Goal: Task Accomplishment & Management: Use online tool/utility

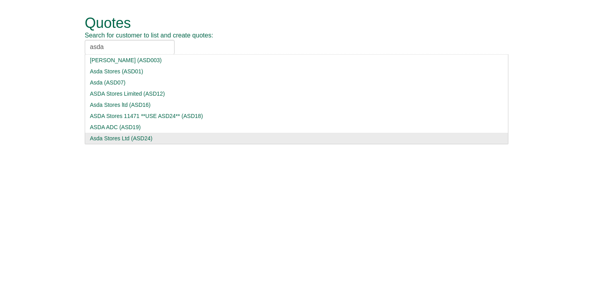
type input "asda"
click at [126, 137] on div "Asda Stores Ltd (ASD24)" at bounding box center [297, 138] width 414 height 8
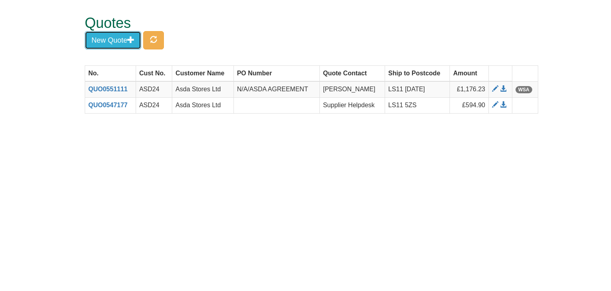
click at [119, 38] on button "New Quote" at bounding box center [113, 40] width 57 height 18
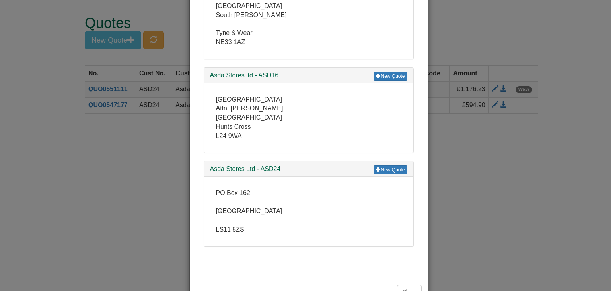
scroll to position [385, 0]
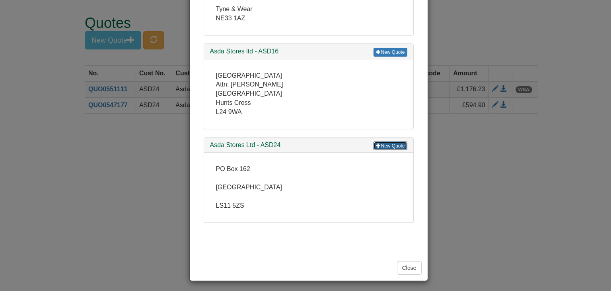
click at [384, 142] on link "New Quote" at bounding box center [390, 145] width 33 height 9
click at [409, 263] on button "Close" at bounding box center [409, 268] width 25 height 14
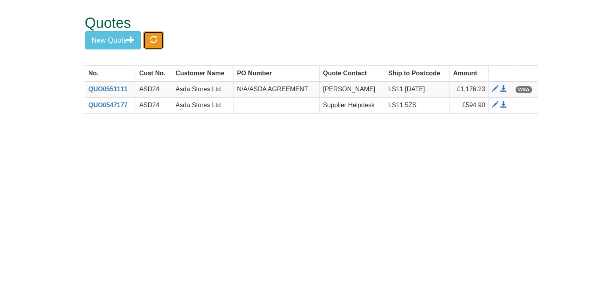
click at [162, 36] on button "button" at bounding box center [153, 40] width 21 height 18
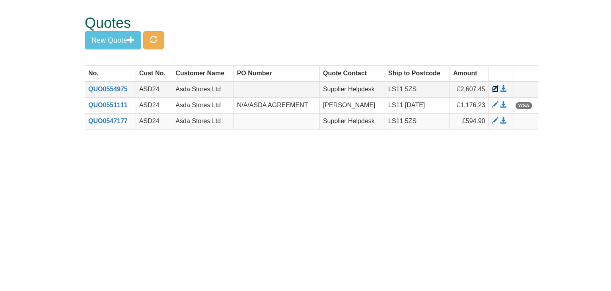
click at [496, 88] on span at bounding box center [495, 89] width 6 height 6
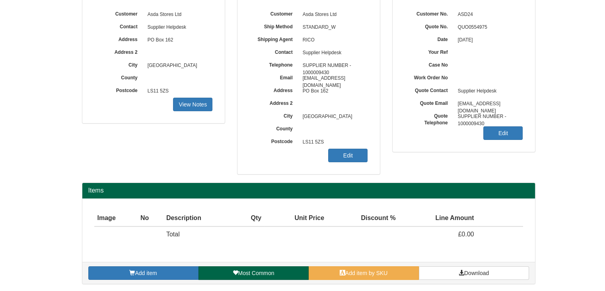
scroll to position [66, 0]
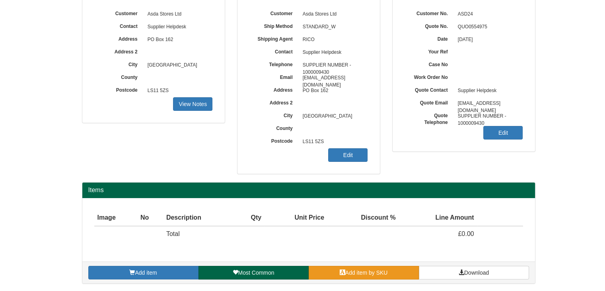
click at [355, 271] on span "Add item by SKU" at bounding box center [366, 272] width 43 height 6
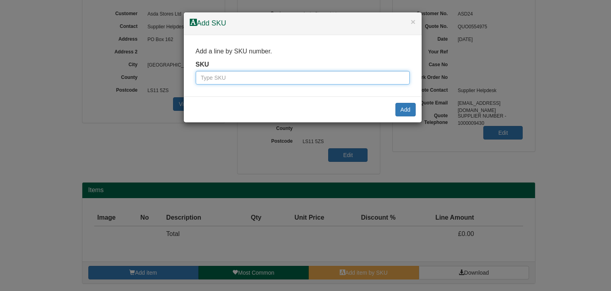
click at [257, 77] on input "text" at bounding box center [303, 78] width 214 height 14
paste input "7051011"
type input "7051011"
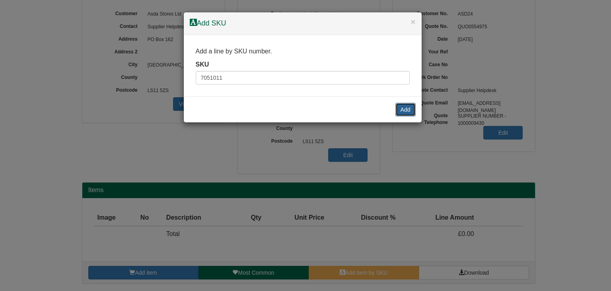
click at [402, 106] on button "Add" at bounding box center [406, 110] width 20 height 14
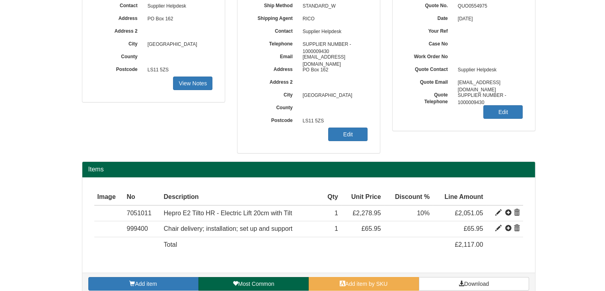
scroll to position [98, 0]
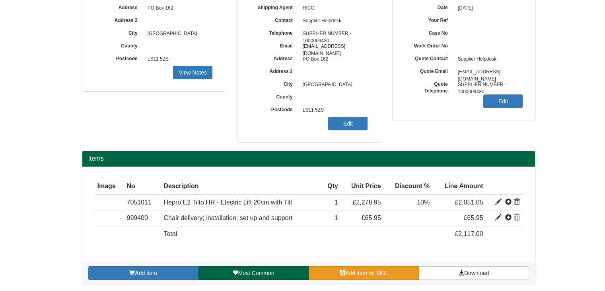
click at [340, 269] on span at bounding box center [343, 272] width 6 height 6
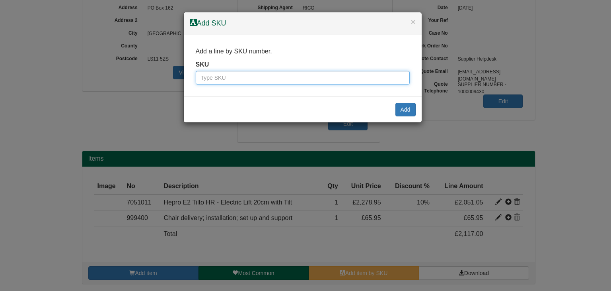
click at [259, 81] on input "text" at bounding box center [303, 78] width 214 height 14
paste input "7051077"
type input "7051077"
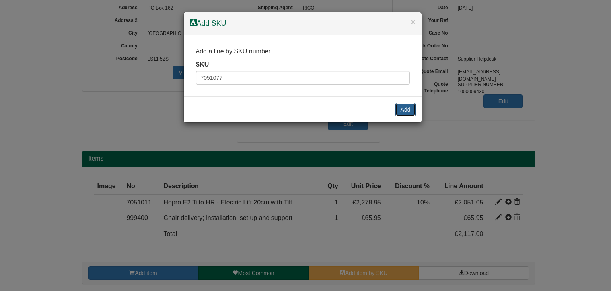
click at [406, 106] on button "Add" at bounding box center [406, 110] width 20 height 14
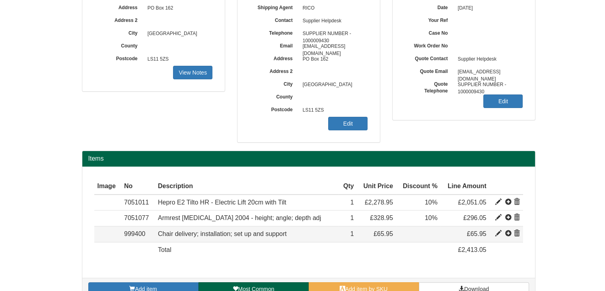
scroll to position [114, 0]
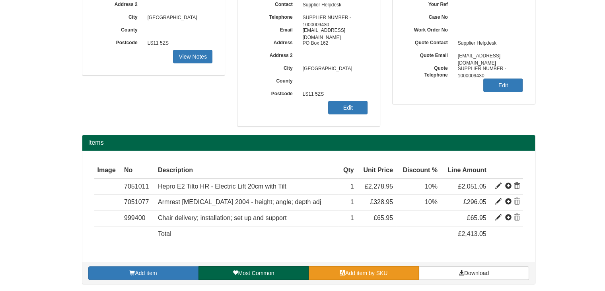
click at [357, 267] on link "Add item by SKU" at bounding box center [364, 273] width 110 height 14
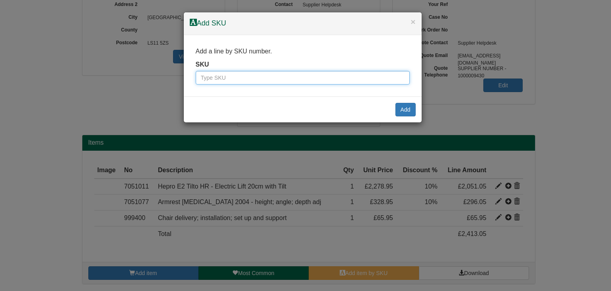
click at [218, 78] on input "text" at bounding box center [303, 78] width 214 height 14
paste input "7051057"
type input "7051057"
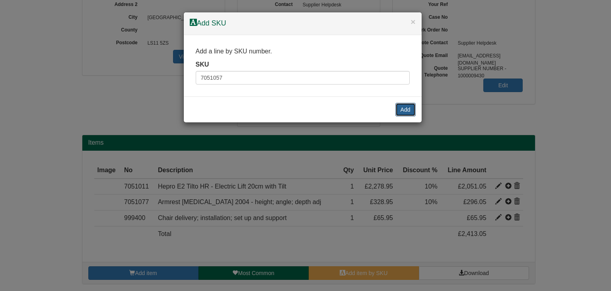
click at [411, 108] on button "Add" at bounding box center [406, 110] width 20 height 14
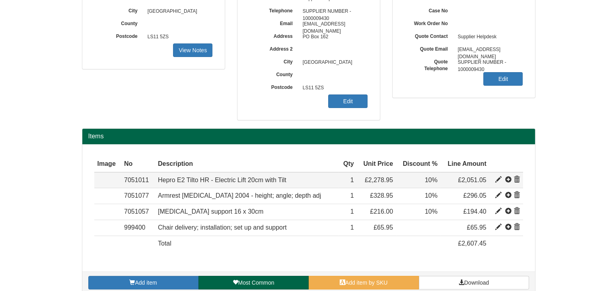
scroll to position [129, 0]
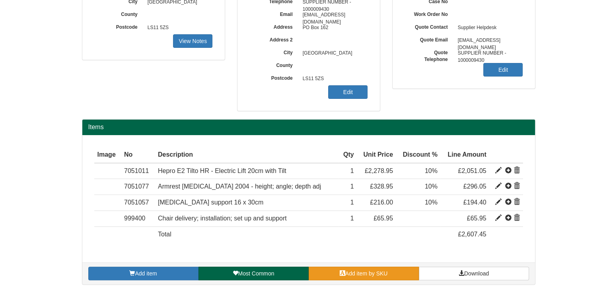
click at [361, 270] on span "Add item by SKU" at bounding box center [366, 273] width 43 height 6
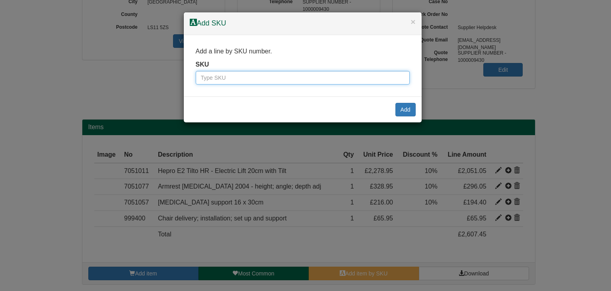
click at [215, 76] on input "text" at bounding box center [303, 78] width 214 height 14
paste input "7051065"
type input "7051065"
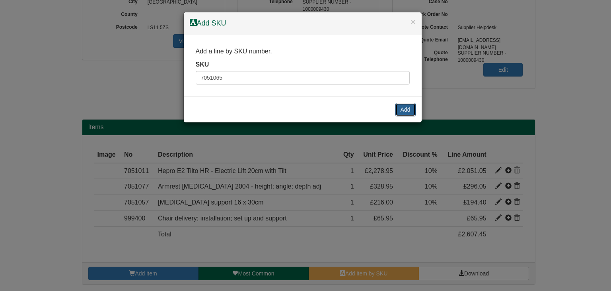
click at [405, 105] on button "Add" at bounding box center [406, 110] width 20 height 14
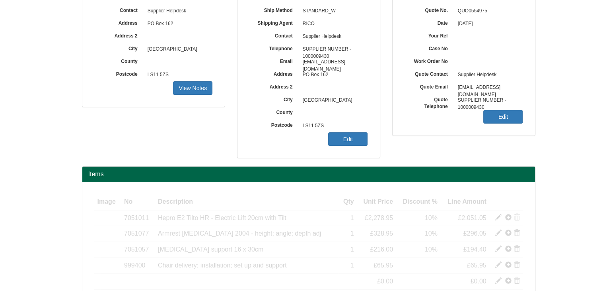
scroll to position [122, 0]
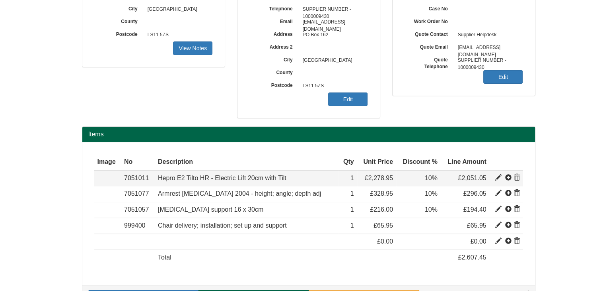
click at [517, 174] on span at bounding box center [517, 177] width 6 height 6
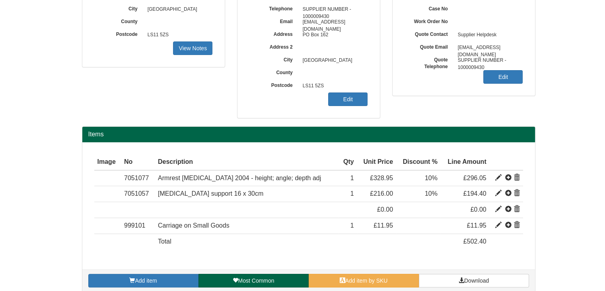
click at [517, 174] on span at bounding box center [517, 177] width 6 height 6
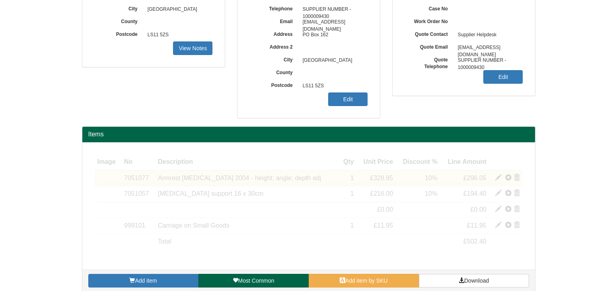
scroll to position [114, 0]
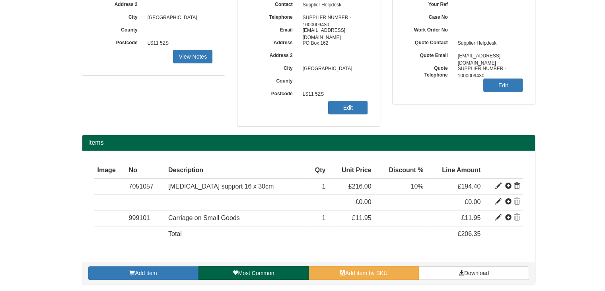
click at [517, 179] on td at bounding box center [503, 186] width 39 height 16
click at [517, 183] on span at bounding box center [517, 186] width 6 height 6
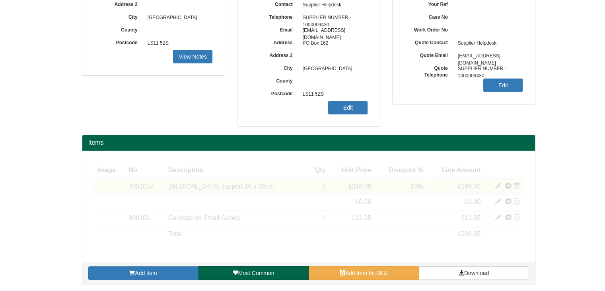
scroll to position [98, 0]
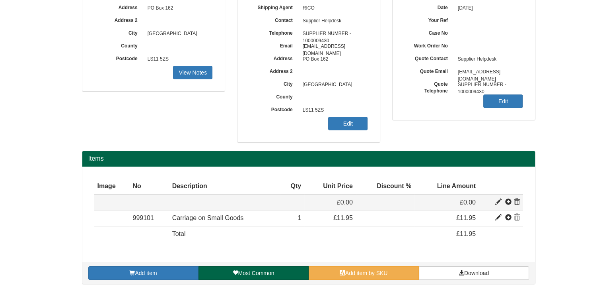
click at [519, 201] on span at bounding box center [517, 202] width 6 height 6
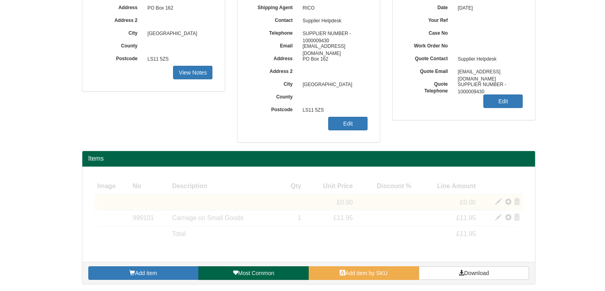
scroll to position [82, 0]
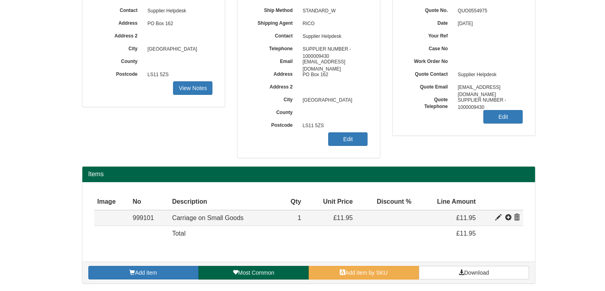
click at [519, 218] on span at bounding box center [517, 217] width 6 height 6
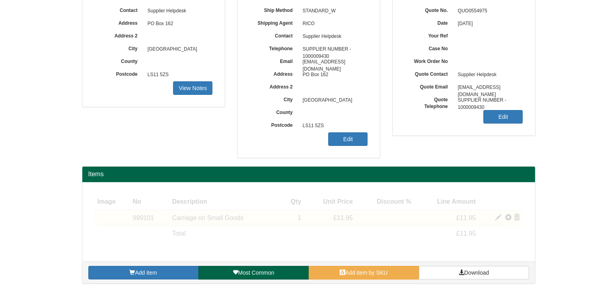
scroll to position [66, 0]
